Goal: Information Seeking & Learning: Compare options

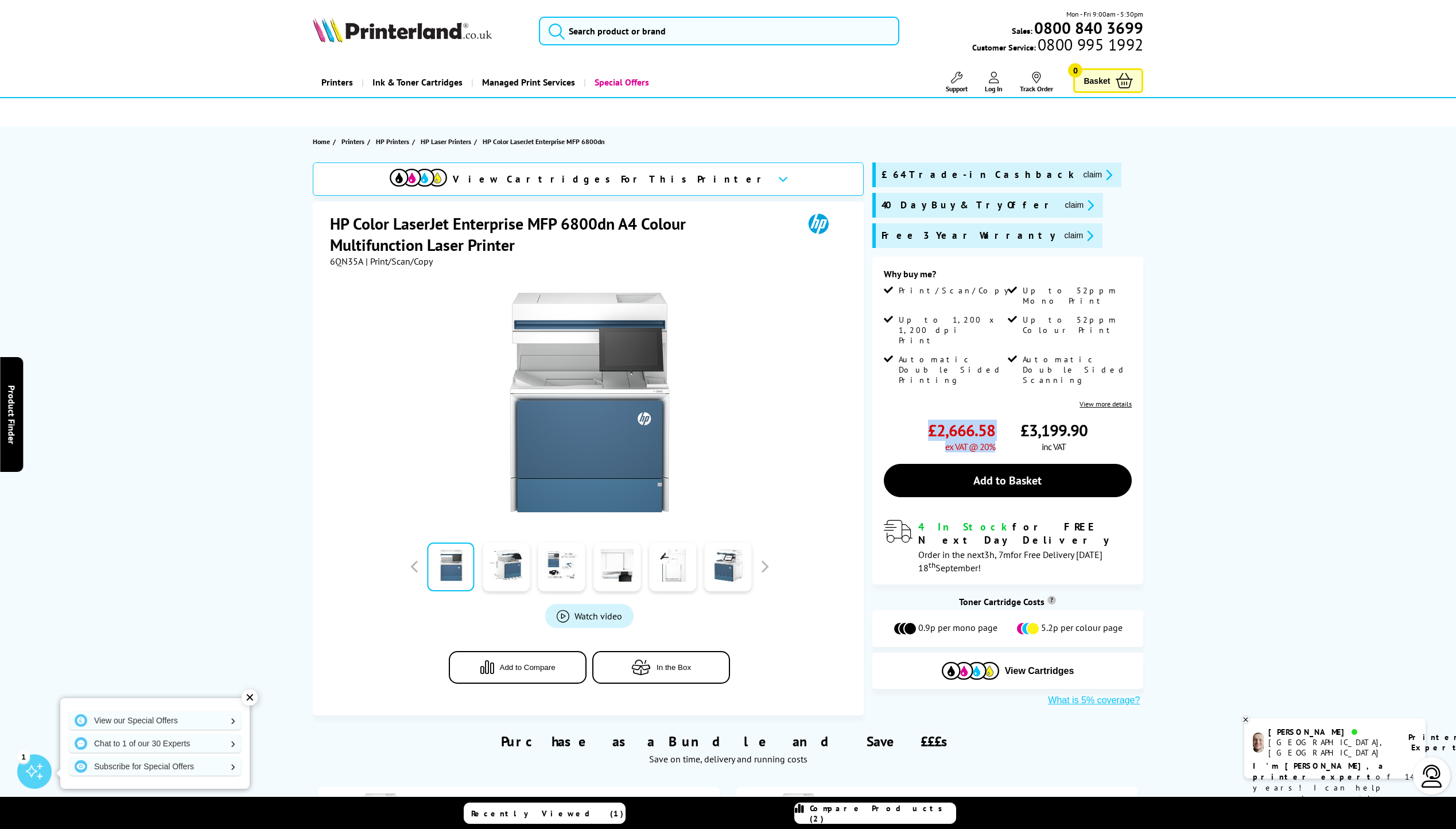
drag, startPoint x: 932, startPoint y: 387, endPoint x: 999, endPoint y: 387, distance: 67.0
click at [999, 420] on div "£2,666.58 ex VAT @ 20% £3,199.90 inc VAT" at bounding box center [1008, 436] width 249 height 32
click at [274, 400] on div "View Cartridges For This Printer HP Color LaserJet Enterprise MFP 6800dn A4 Col…" at bounding box center [728, 438] width 918 height 553
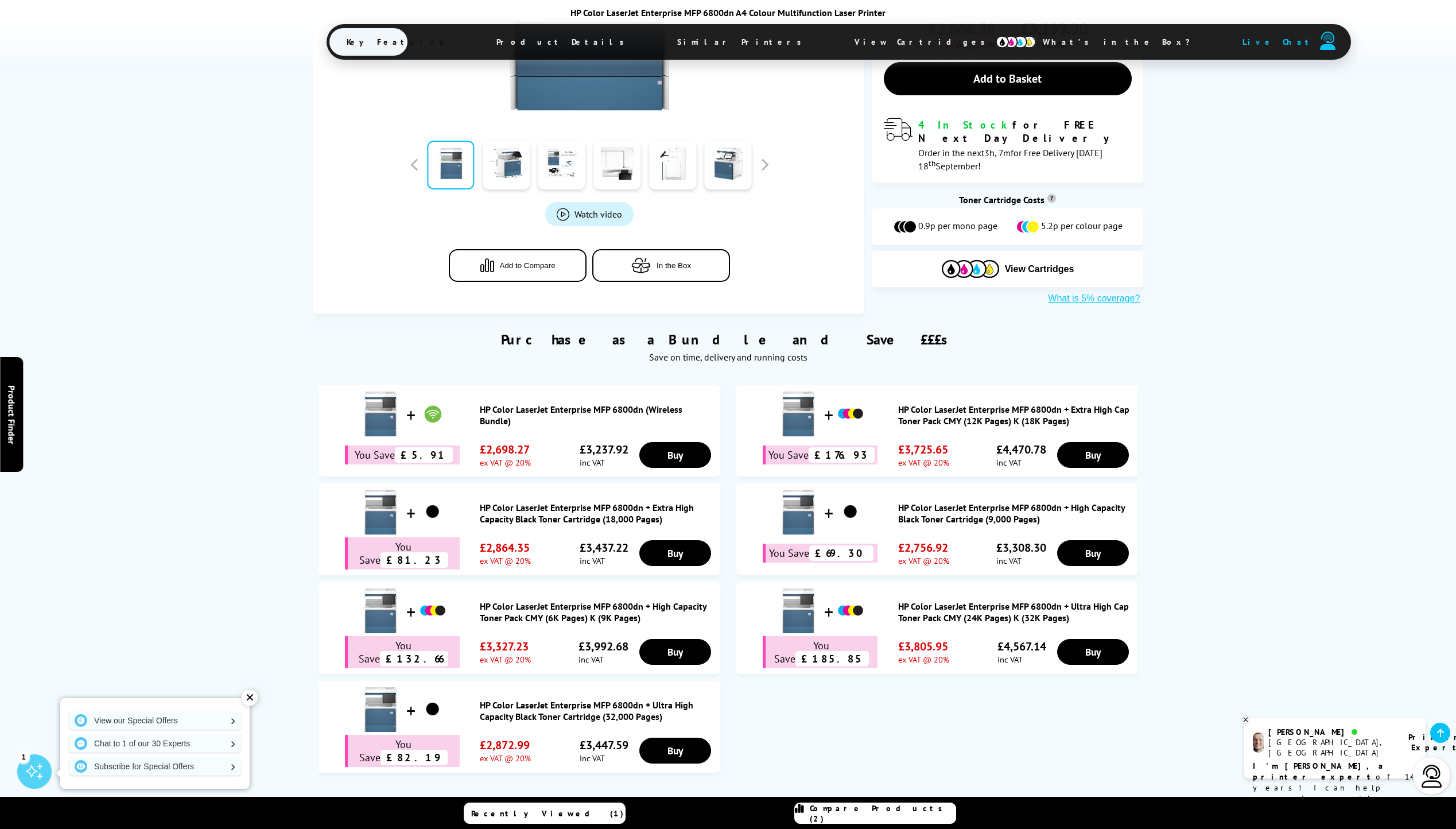
scroll to position [57, 0]
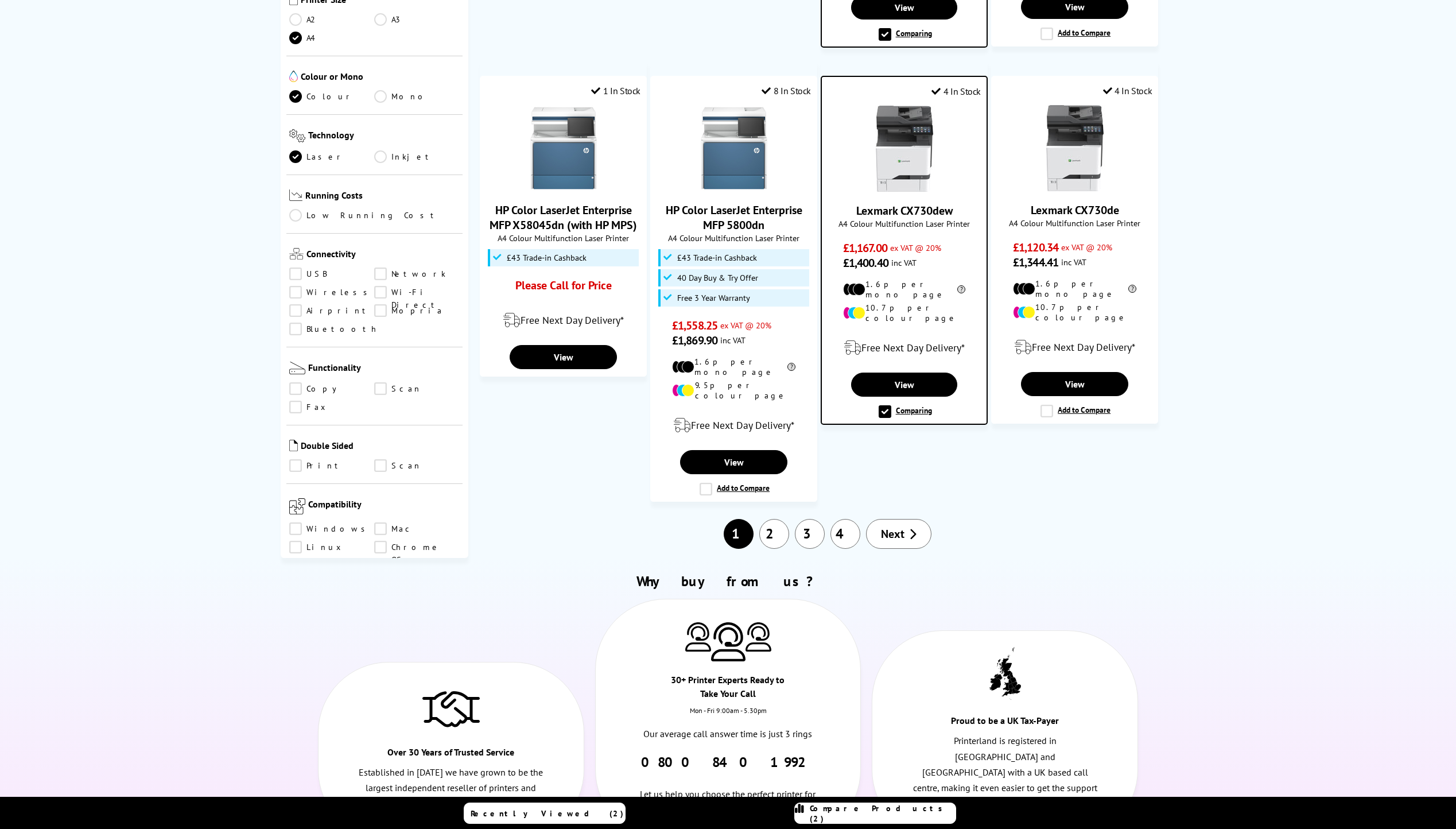
scroll to position [970, 0]
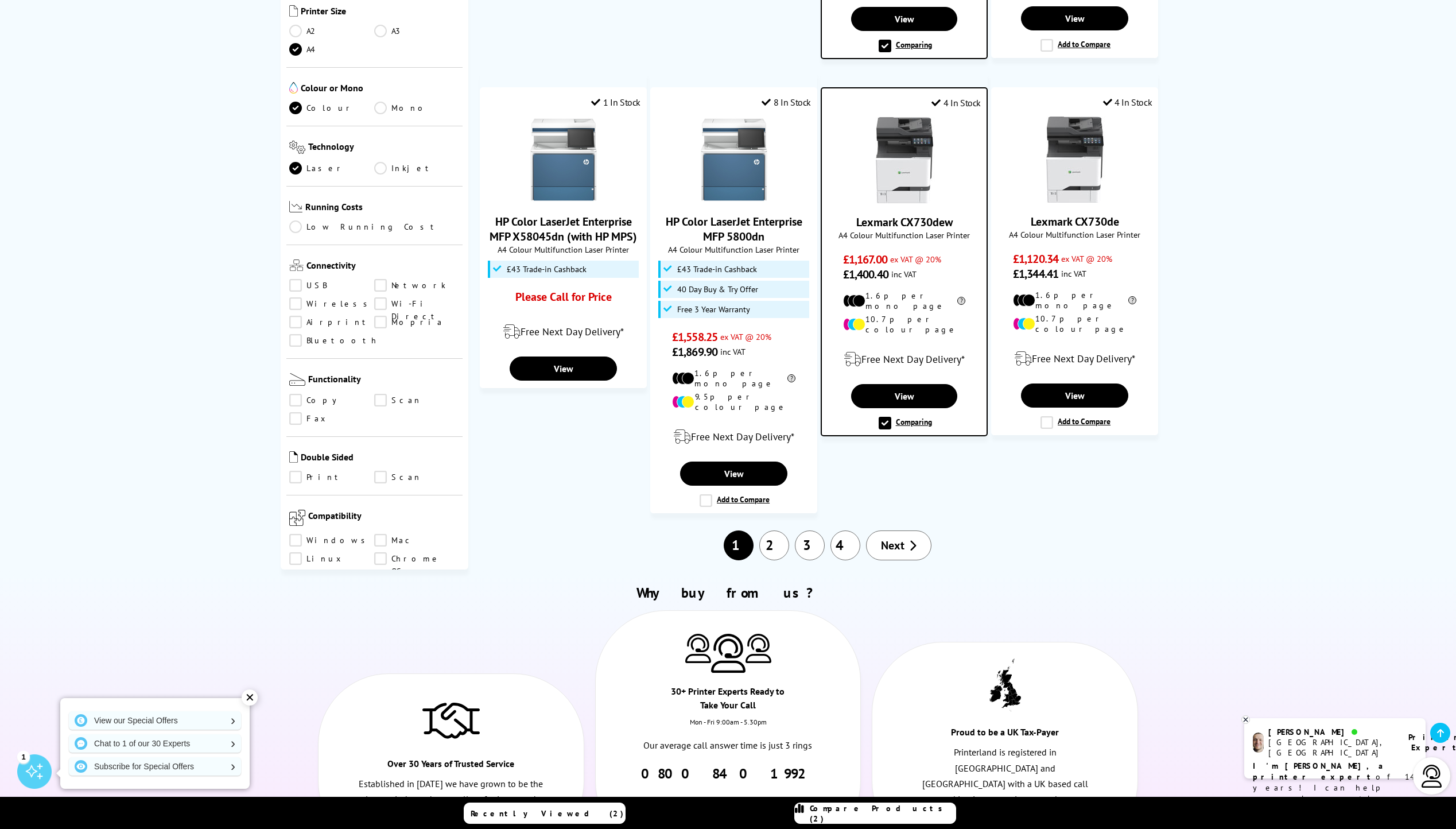
click at [898, 819] on link "Compare Products (2)" at bounding box center [876, 813] width 162 height 21
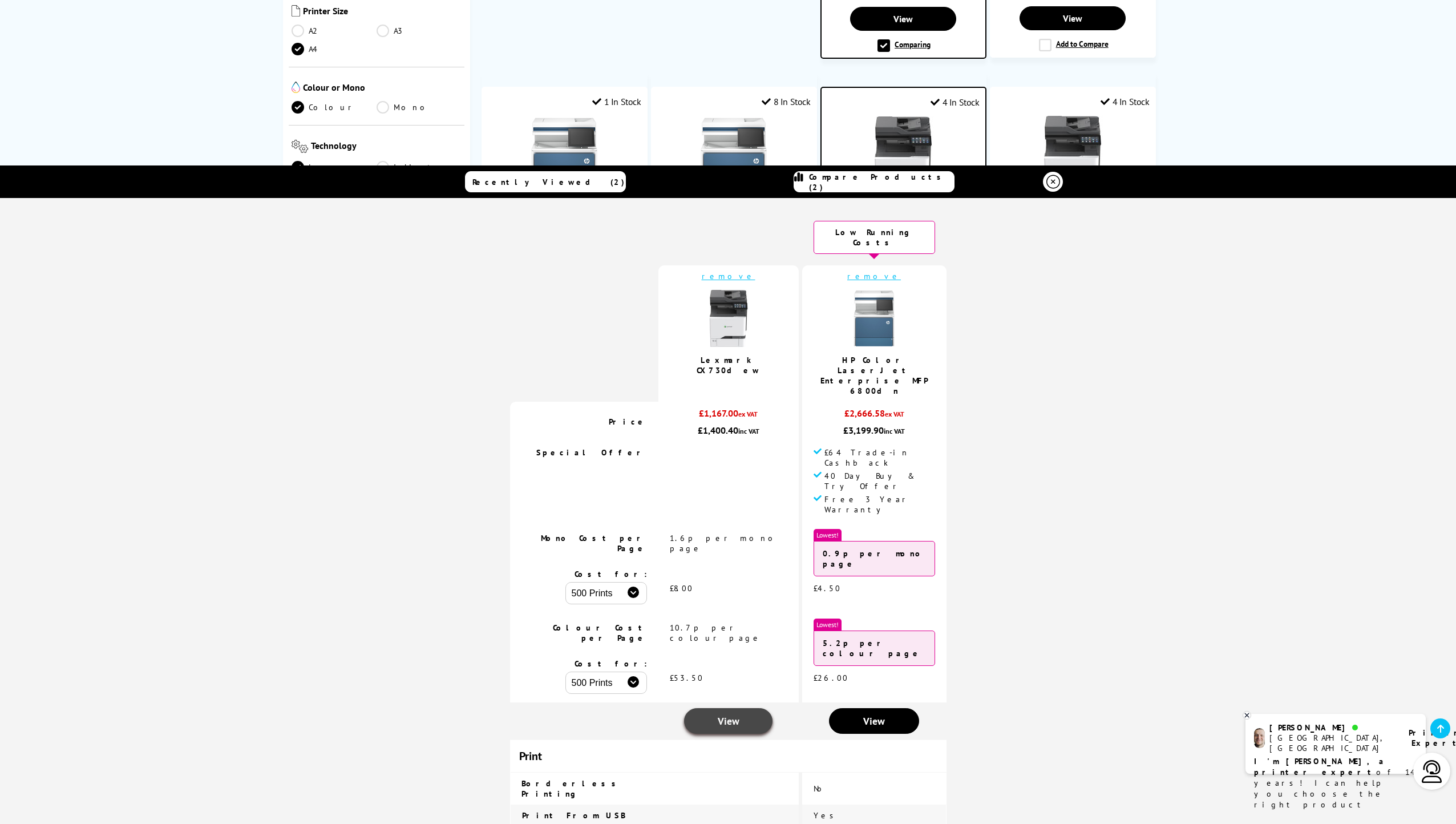
click at [720, 715] on span "View" at bounding box center [729, 721] width 21 height 13
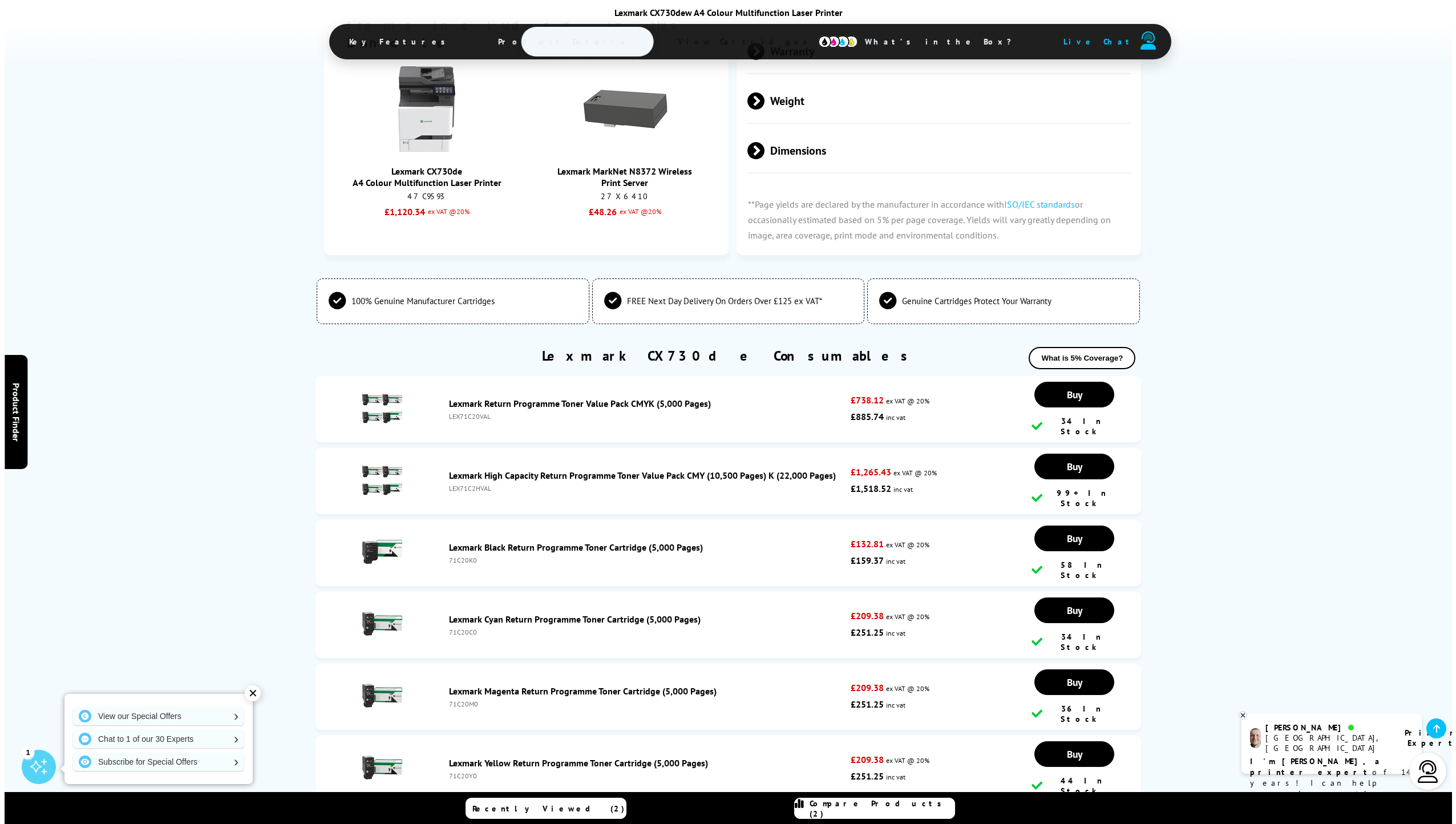
scroll to position [3023, 0]
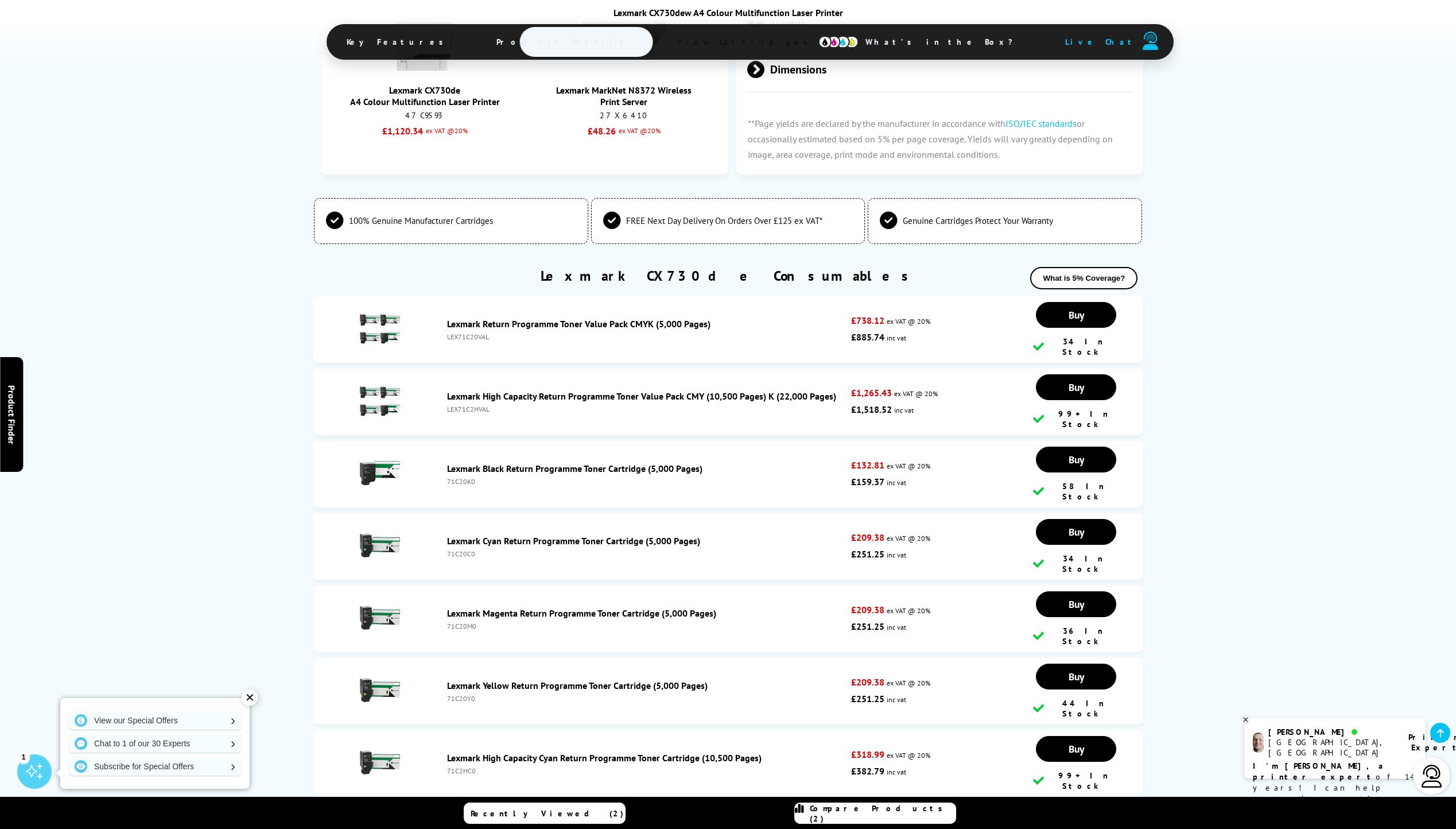
click at [874, 816] on span "Compare Products (2)" at bounding box center [883, 813] width 146 height 21
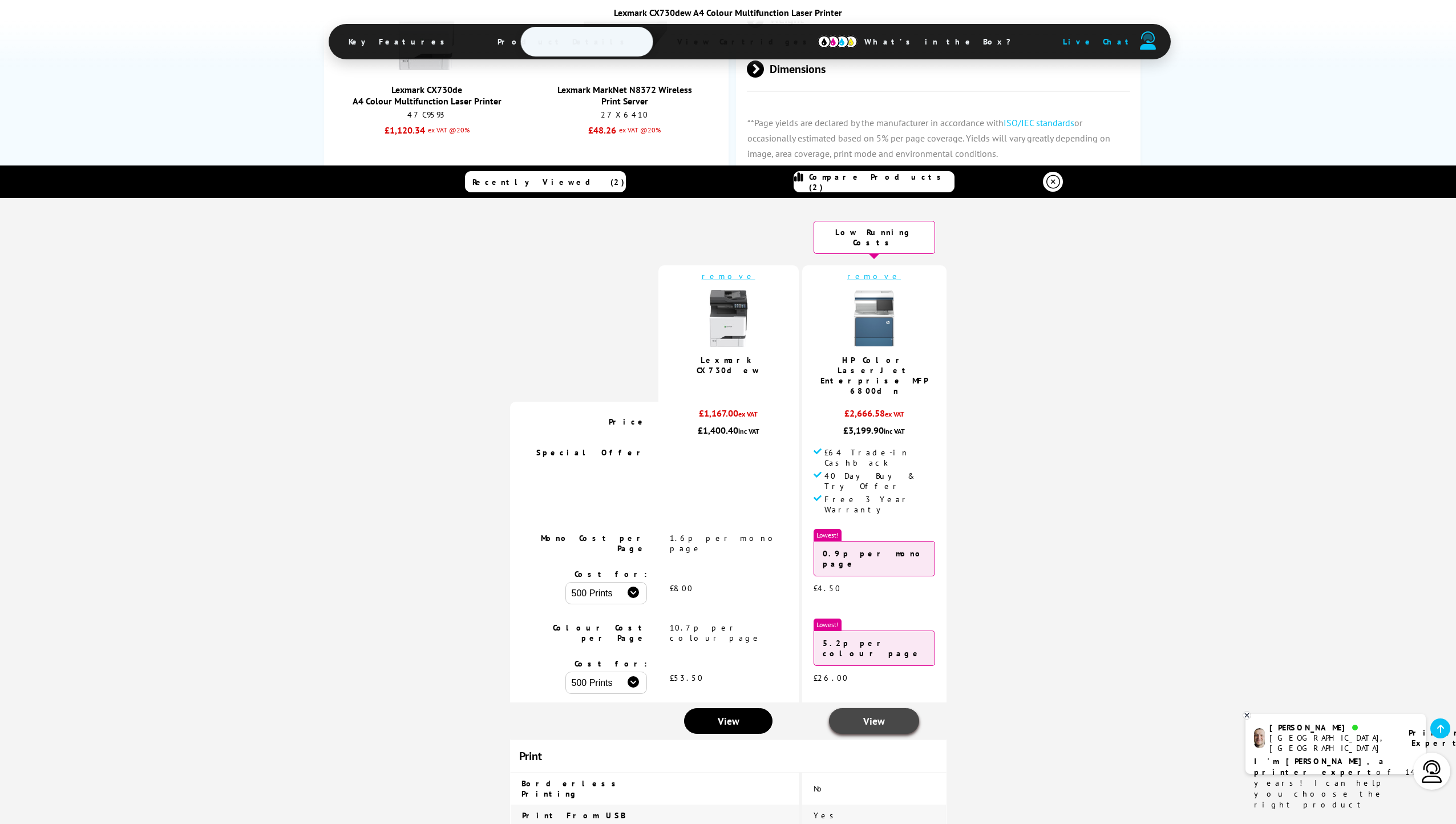
click at [870, 715] on span "View" at bounding box center [874, 721] width 21 height 13
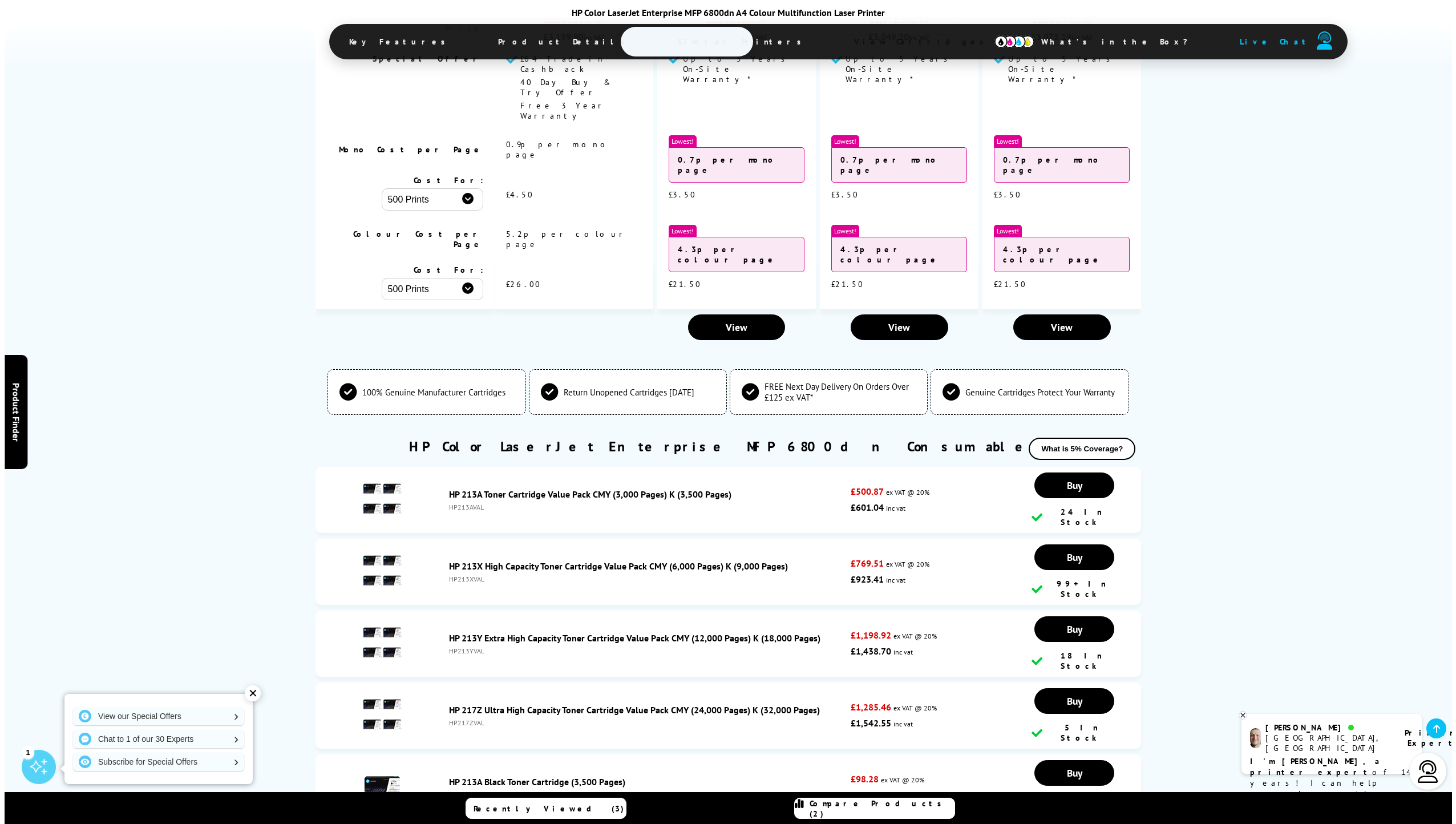
scroll to position [3594, 0]
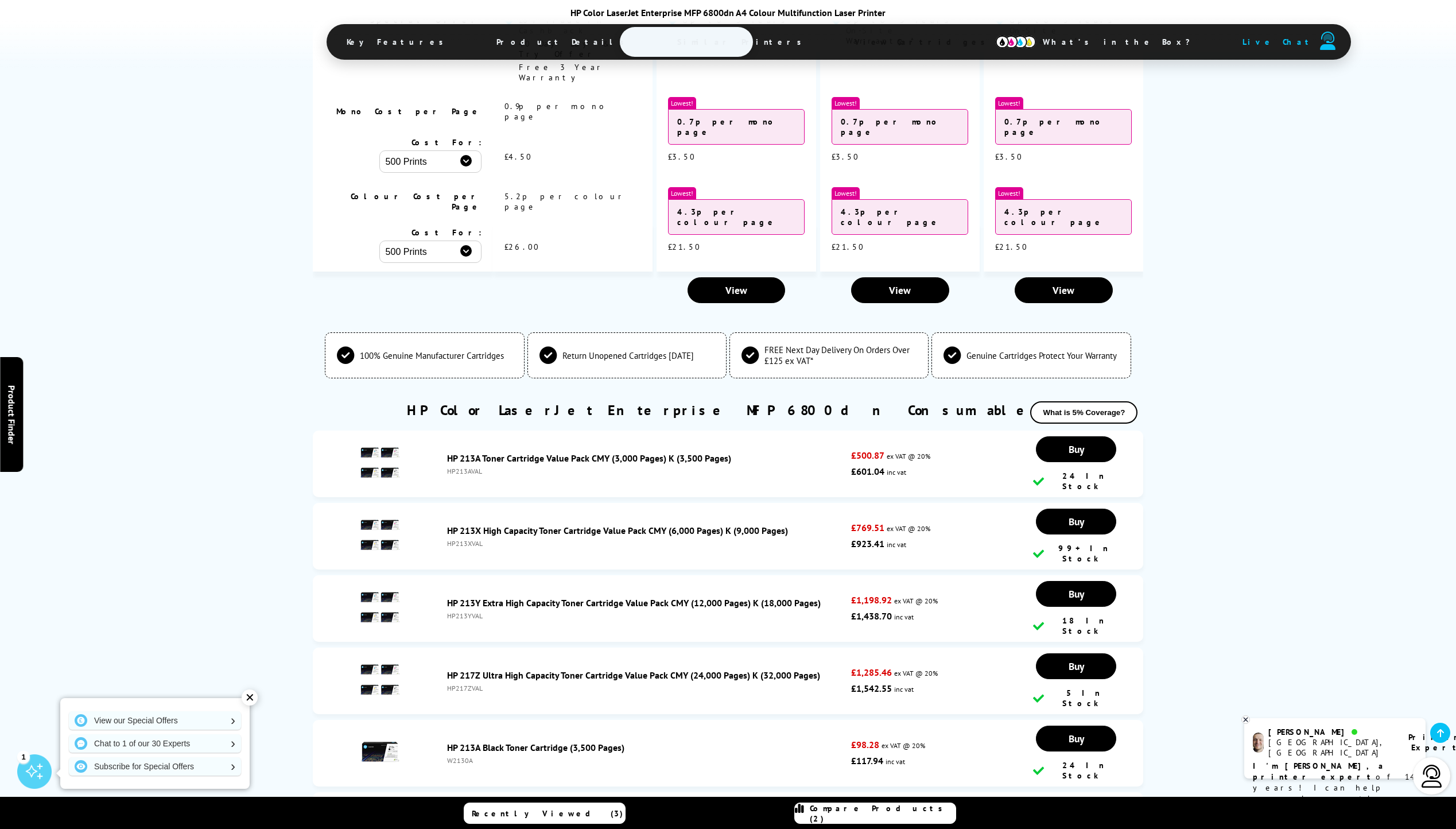
click at [870, 810] on span "Compare Products (2)" at bounding box center [883, 813] width 146 height 21
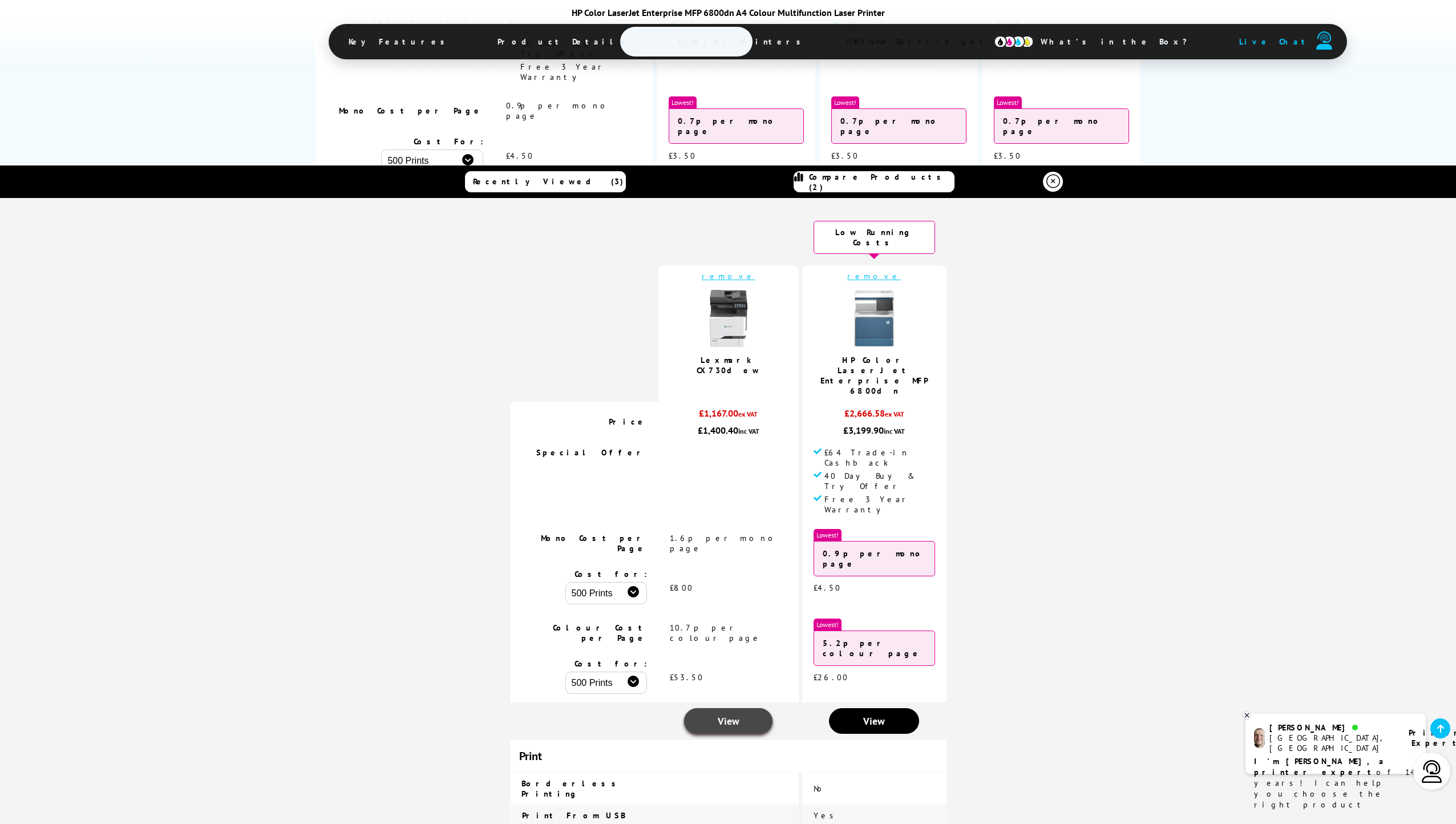
click at [719, 708] on link "View" at bounding box center [729, 721] width 89 height 26
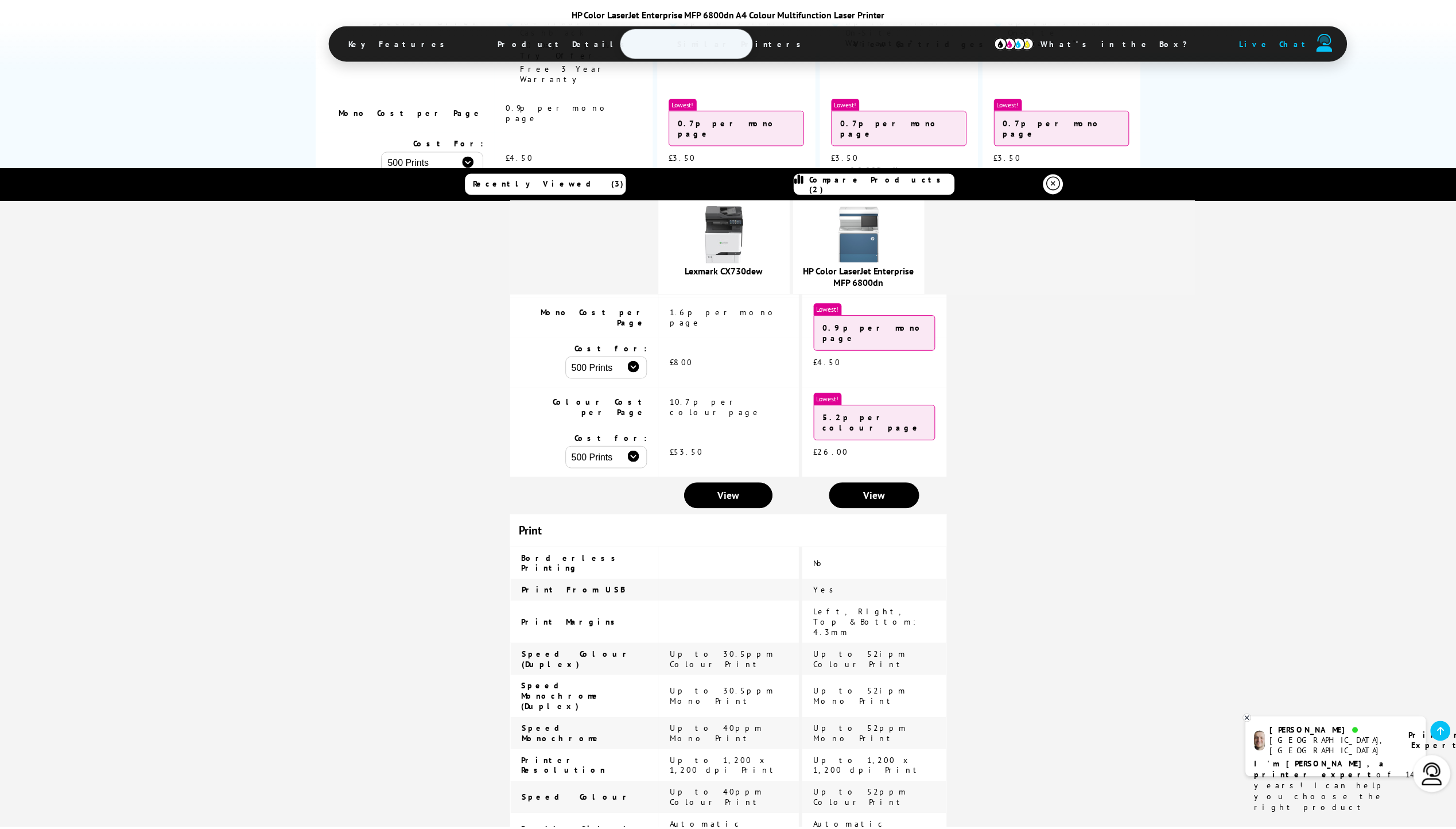
scroll to position [0, 0]
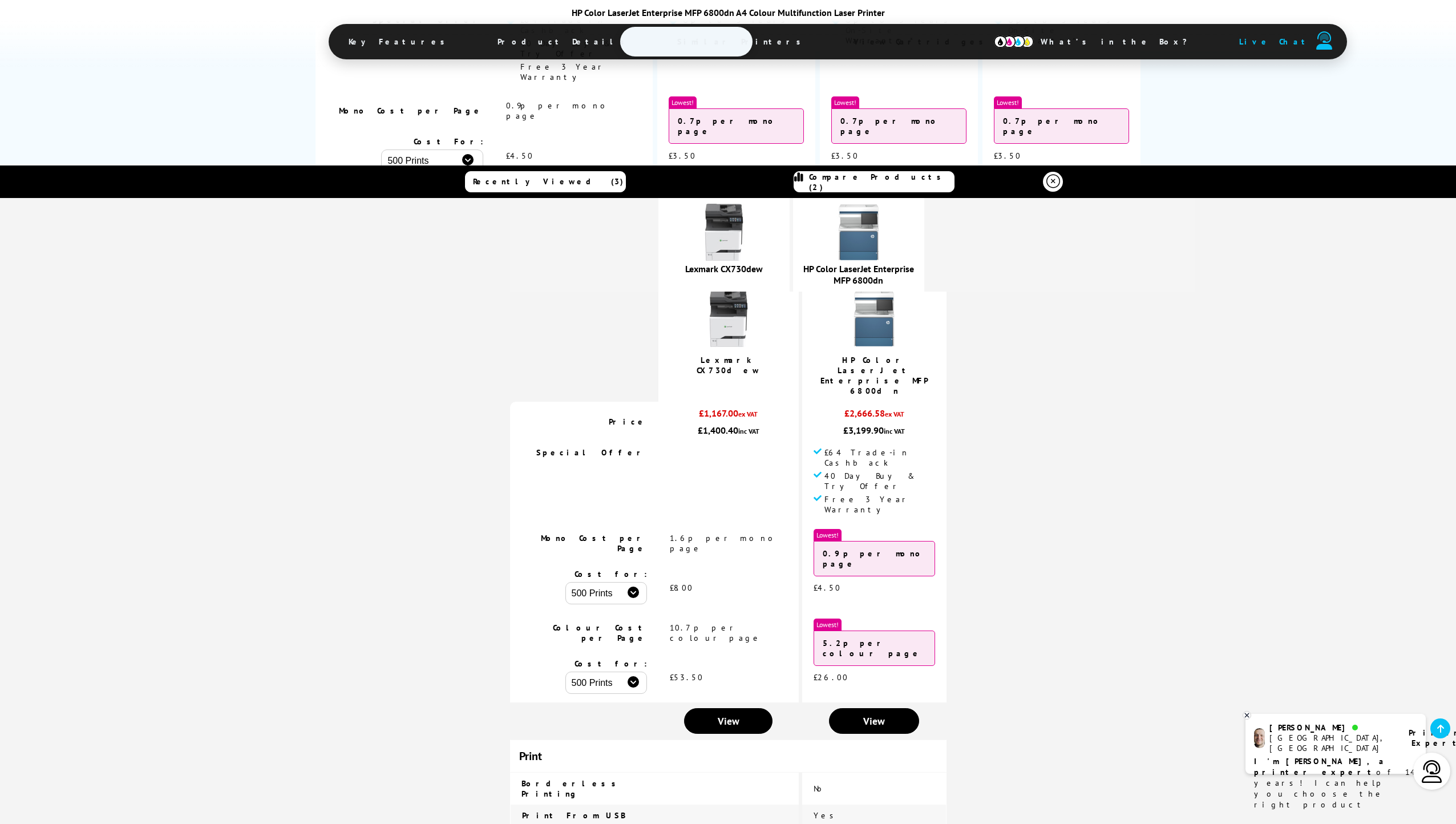
click at [853, 180] on span "Compare Products (2)" at bounding box center [882, 182] width 145 height 21
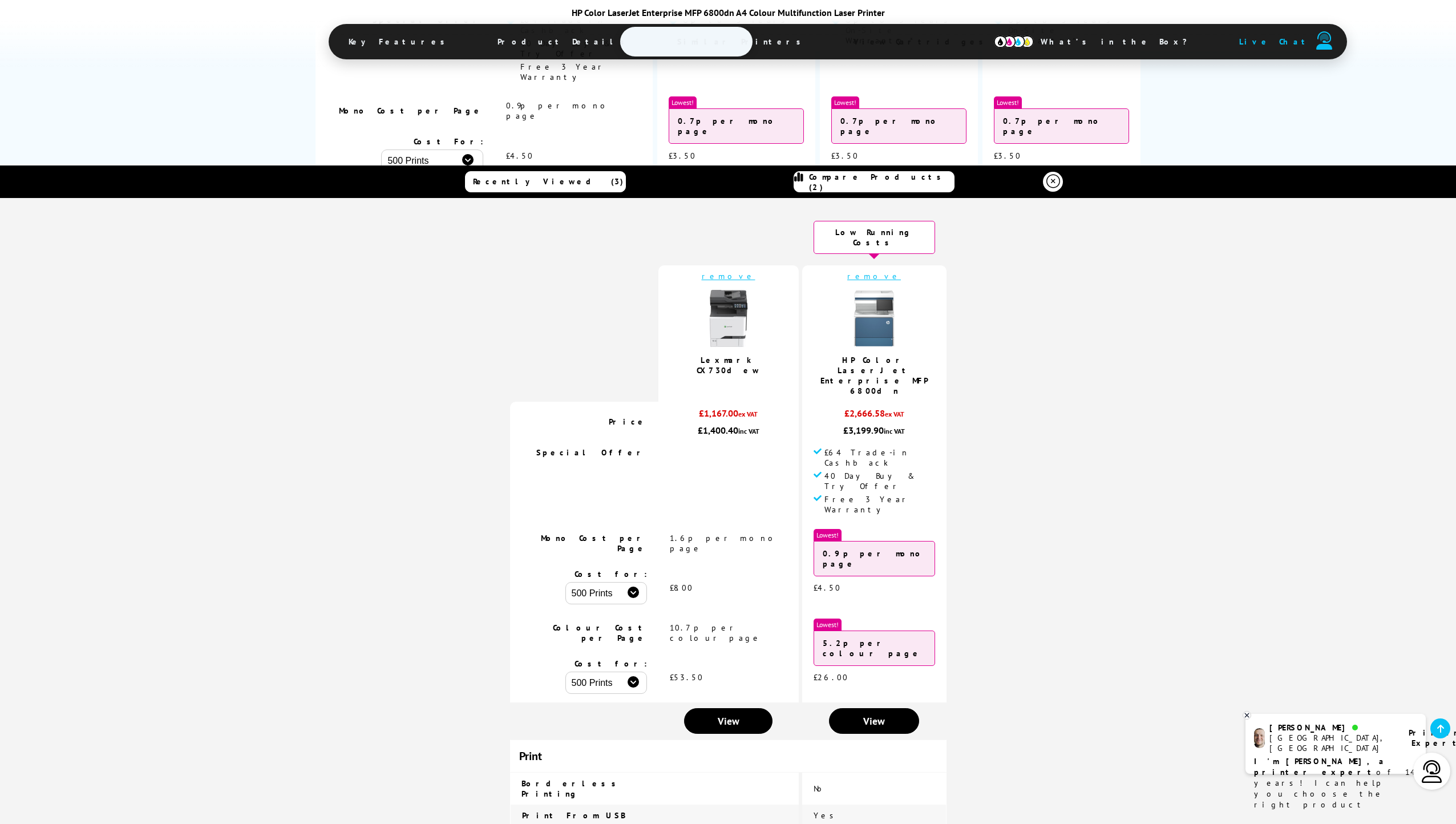
click at [1046, 177] on icon at bounding box center [1053, 181] width 13 height 13
